Goal: Transaction & Acquisition: Purchase product/service

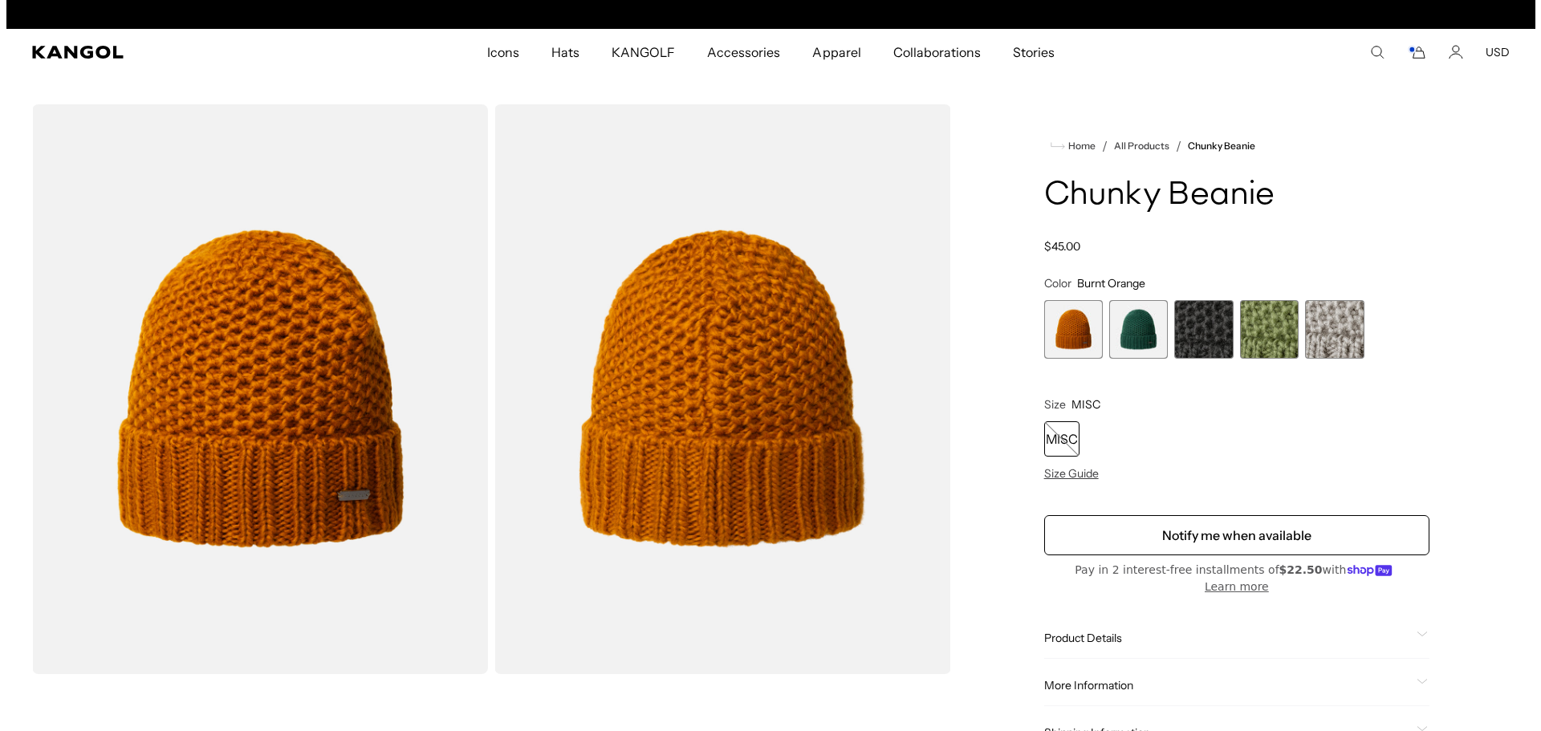
scroll to position [0, 331]
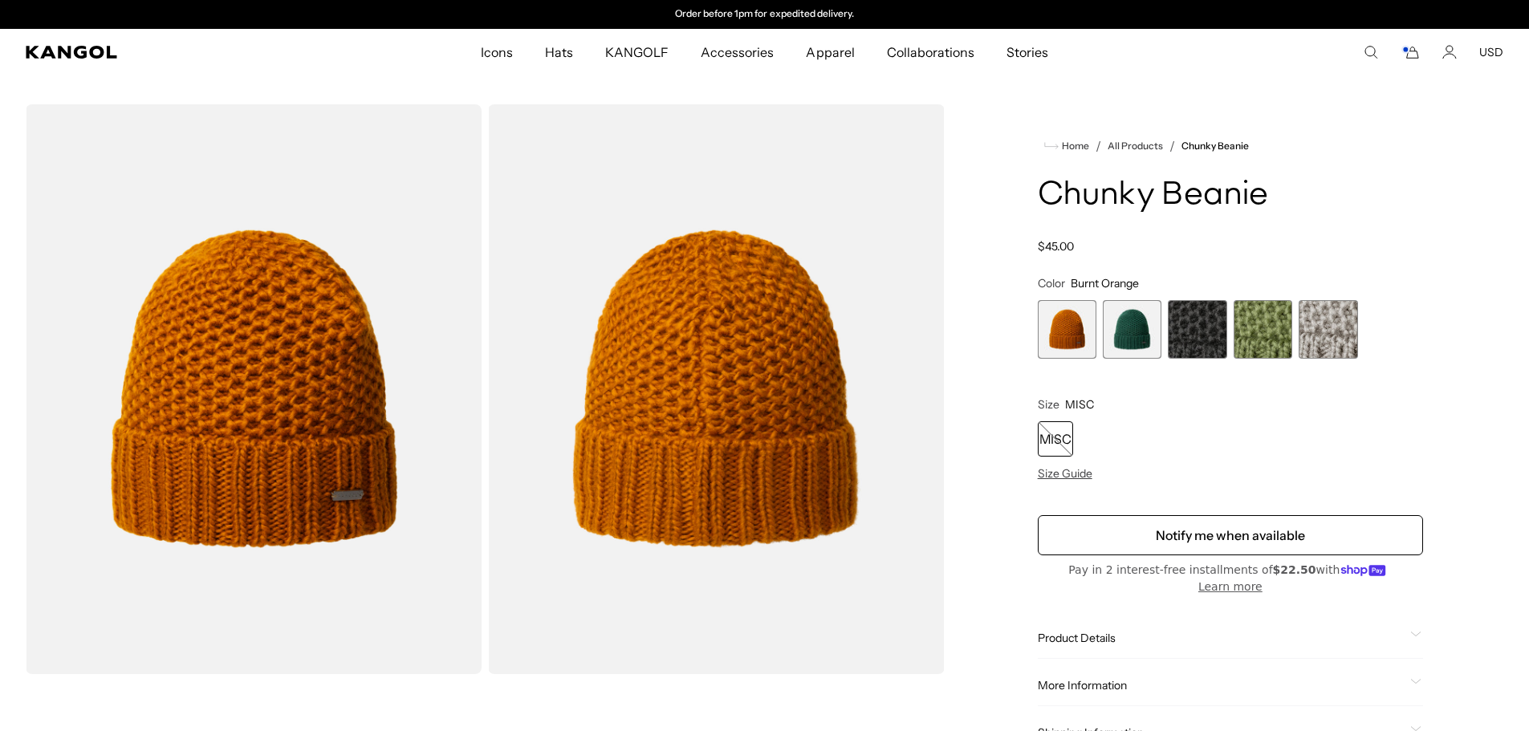
click at [1406, 52] on rect "Cart" at bounding box center [1405, 50] width 6 height 6
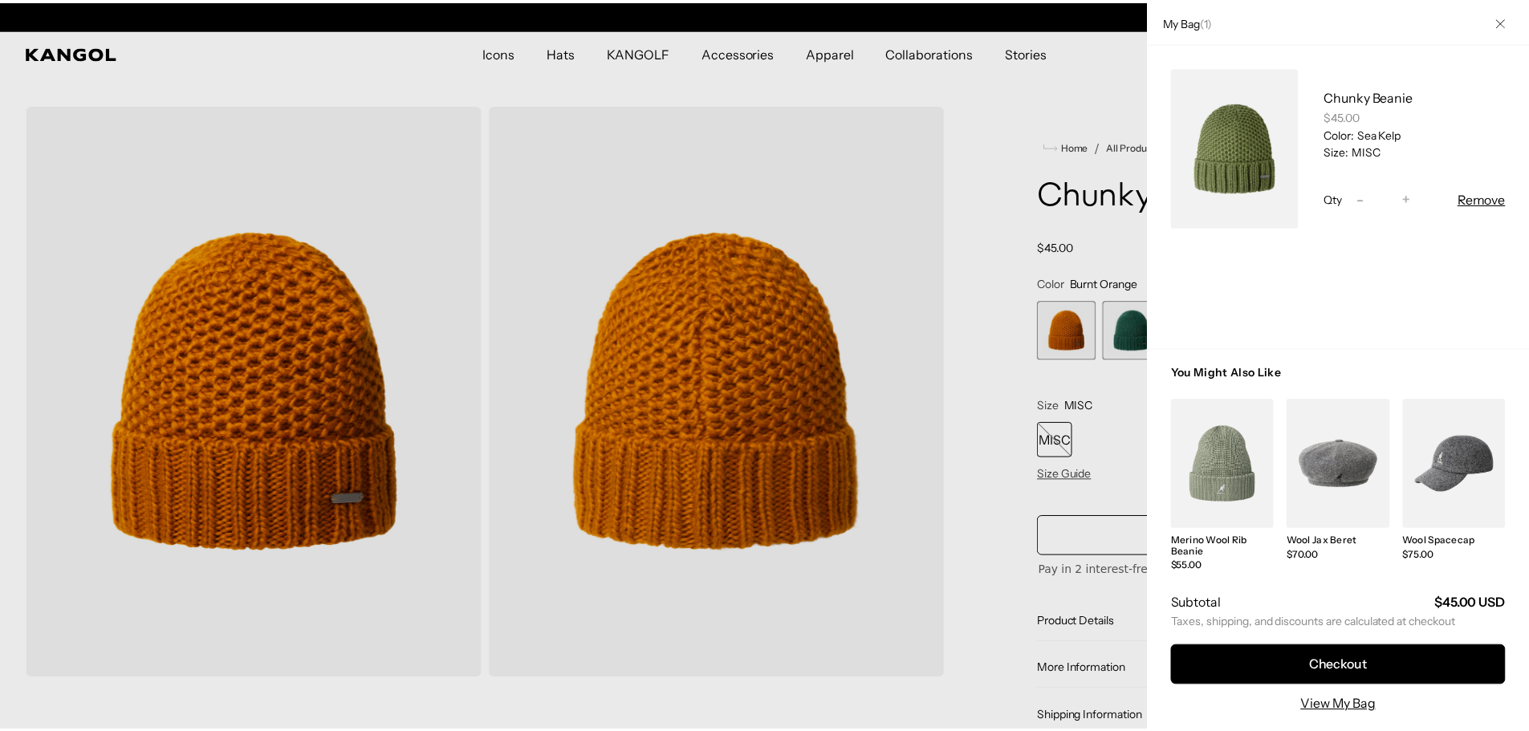
scroll to position [0, 0]
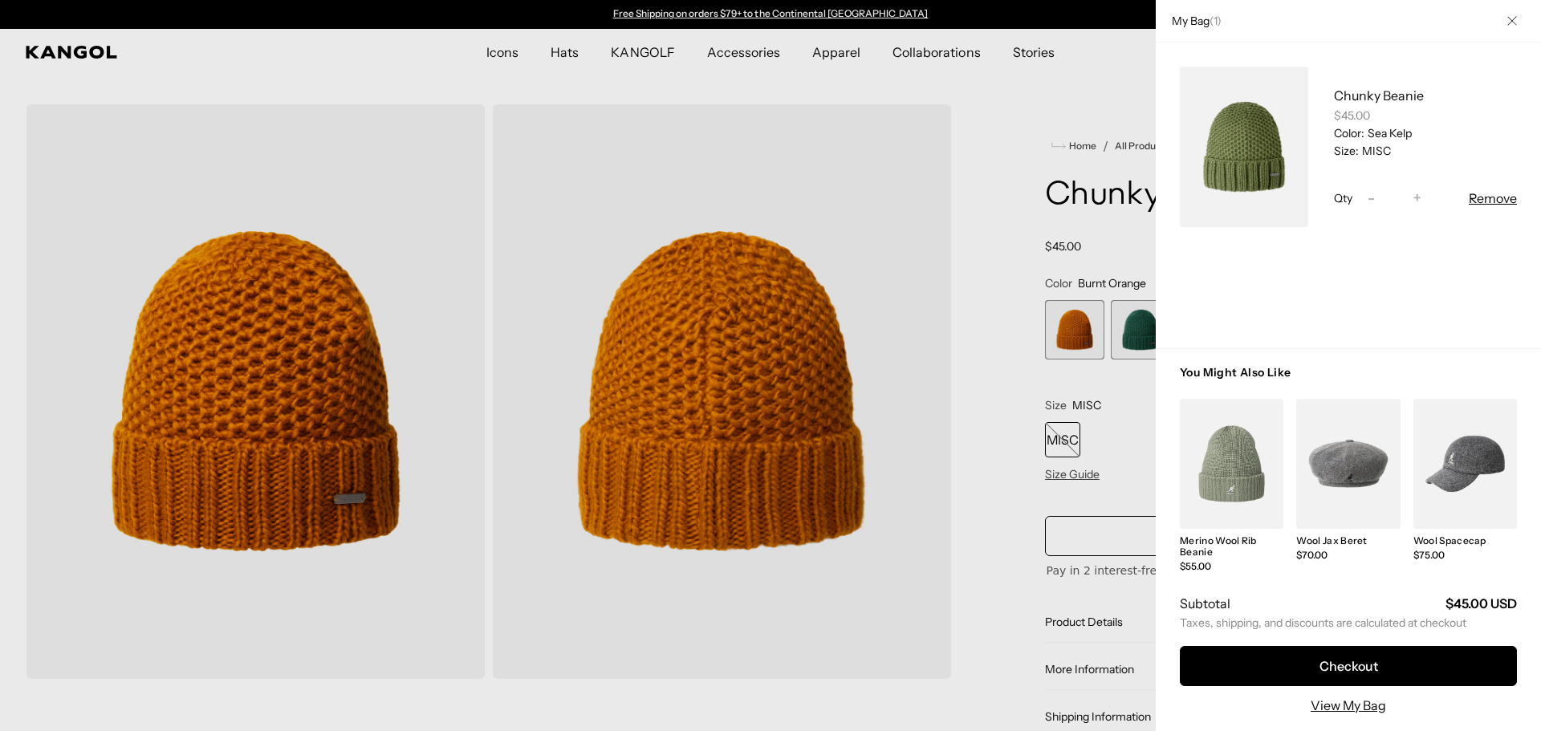
click at [834, 222] on div at bounding box center [770, 365] width 1541 height 731
